Goal: Complete Application Form: Complete application form

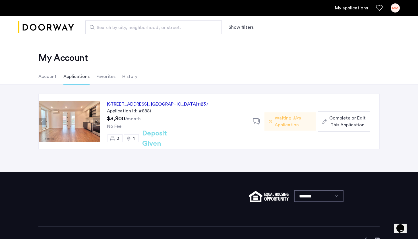
click at [137, 103] on div "[STREET_ADDRESS]" at bounding box center [158, 104] width 102 height 7
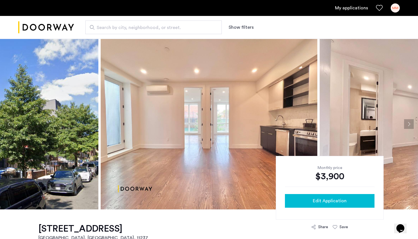
click at [301, 202] on div "Edit Application" at bounding box center [329, 200] width 80 height 7
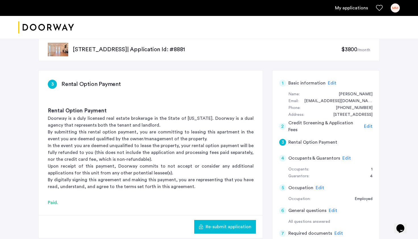
scroll to position [15, 0]
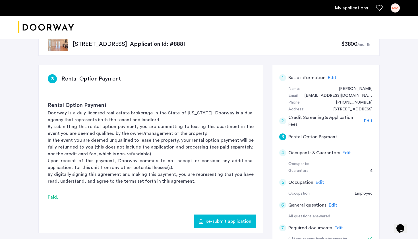
click at [344, 150] on span "Edit" at bounding box center [346, 152] width 9 height 5
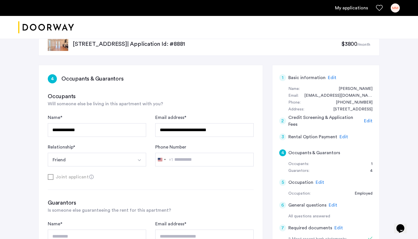
type input "**********"
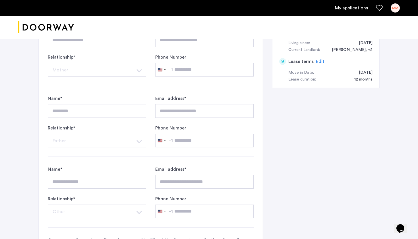
scroll to position [379, 0]
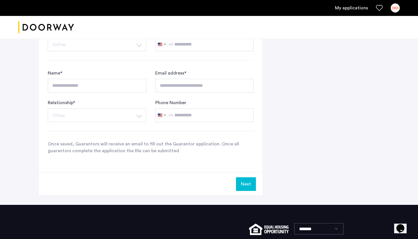
click at [395, 10] on div "MM" at bounding box center [395, 7] width 9 height 9
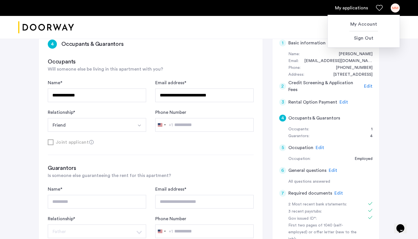
scroll to position [49, 0]
